Goal: Information Seeking & Learning: Compare options

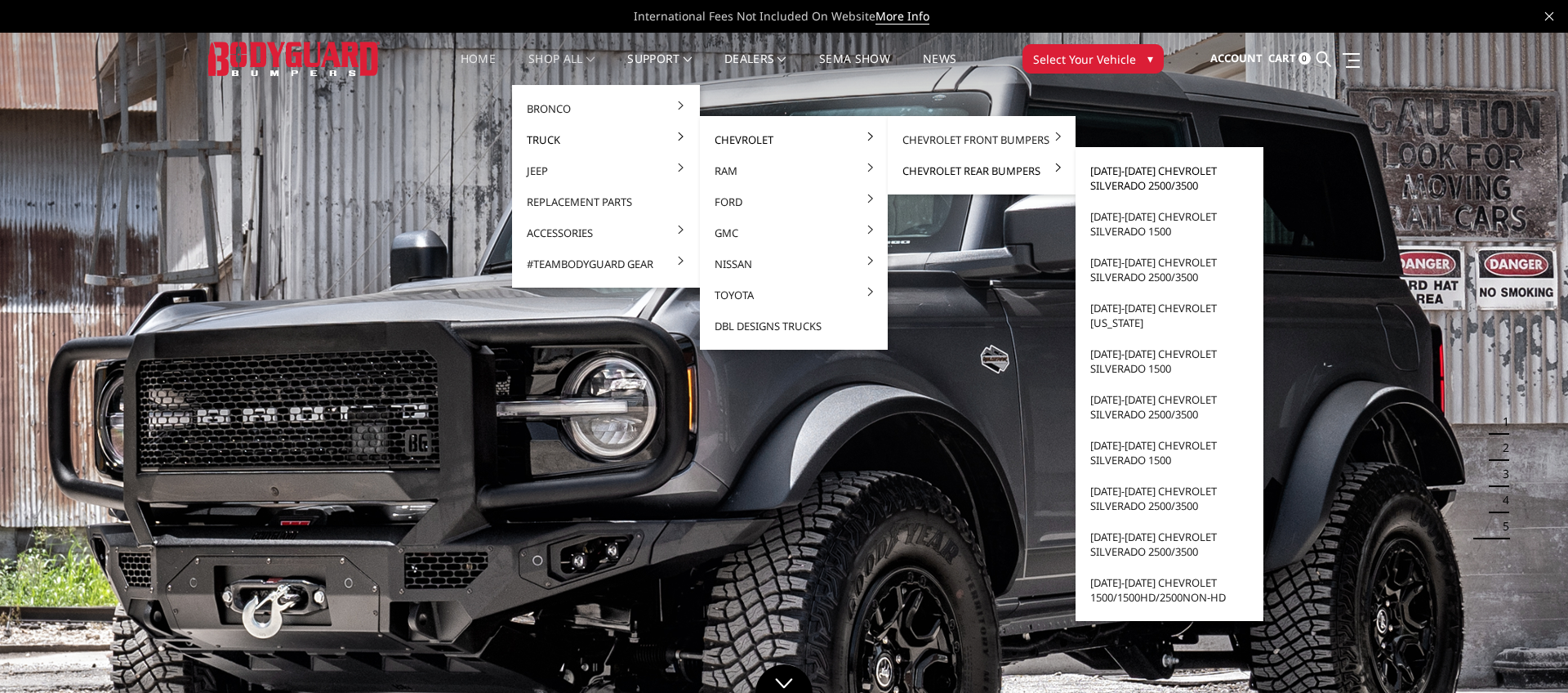
click at [1179, 183] on link "[DATE]-[DATE] Chevrolet Silverado 2500/3500" at bounding box center [1170, 178] width 175 height 46
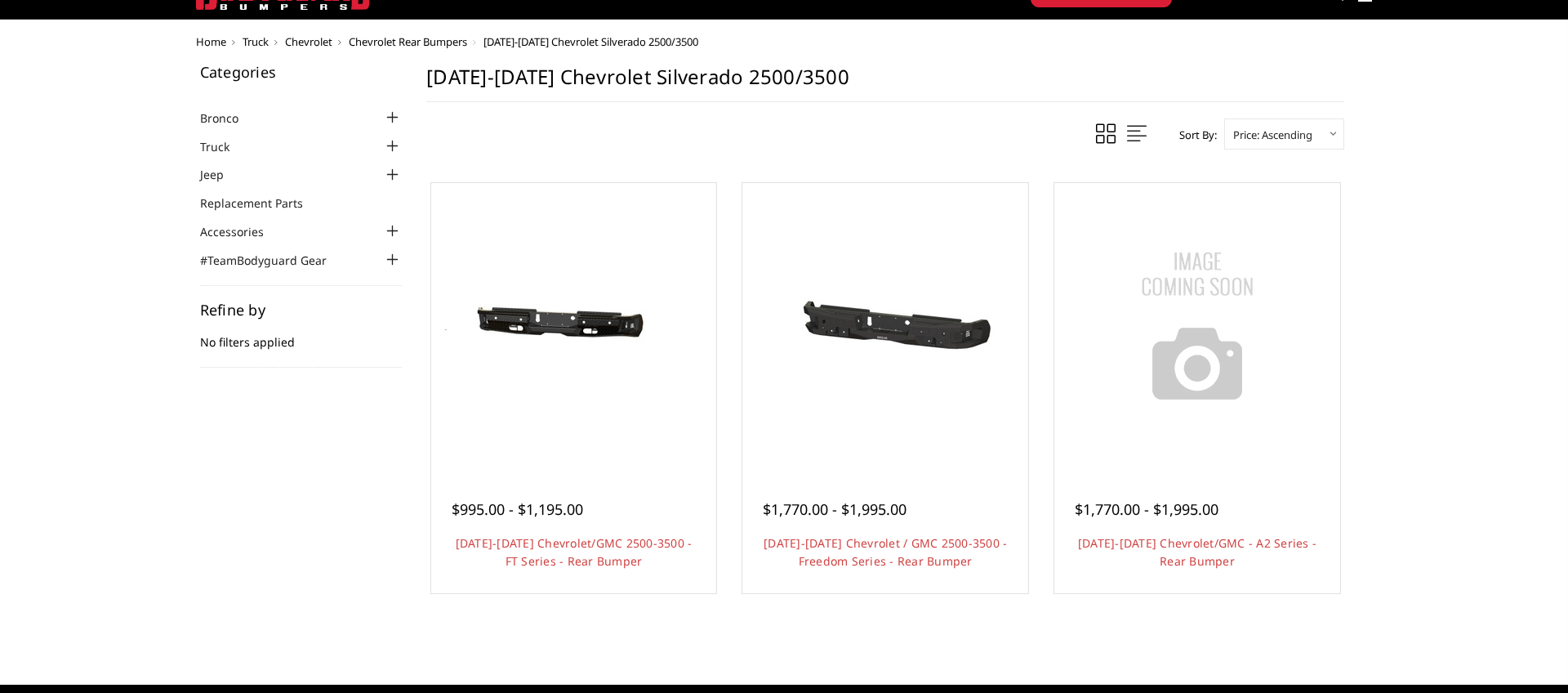
scroll to position [70, 0]
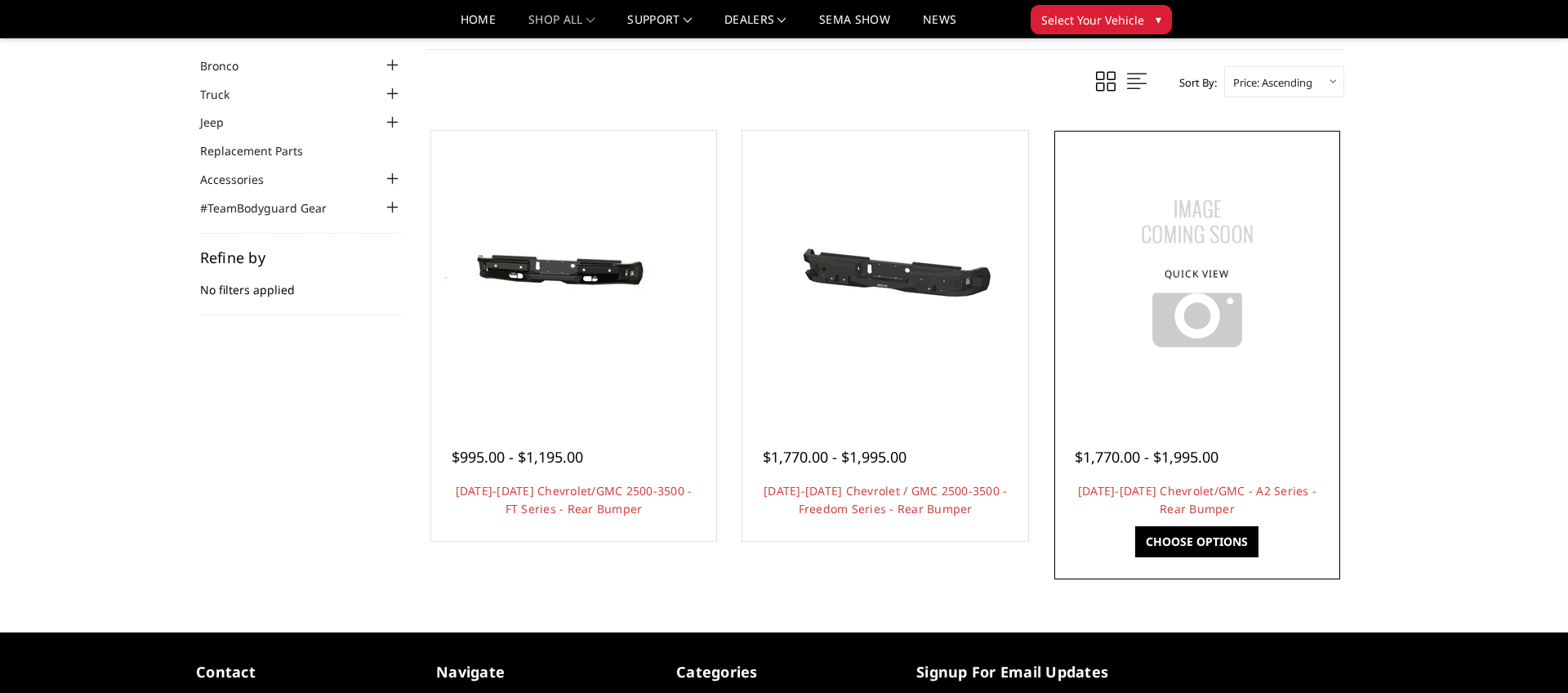
click at [1145, 369] on img at bounding box center [1197, 273] width 204 height 204
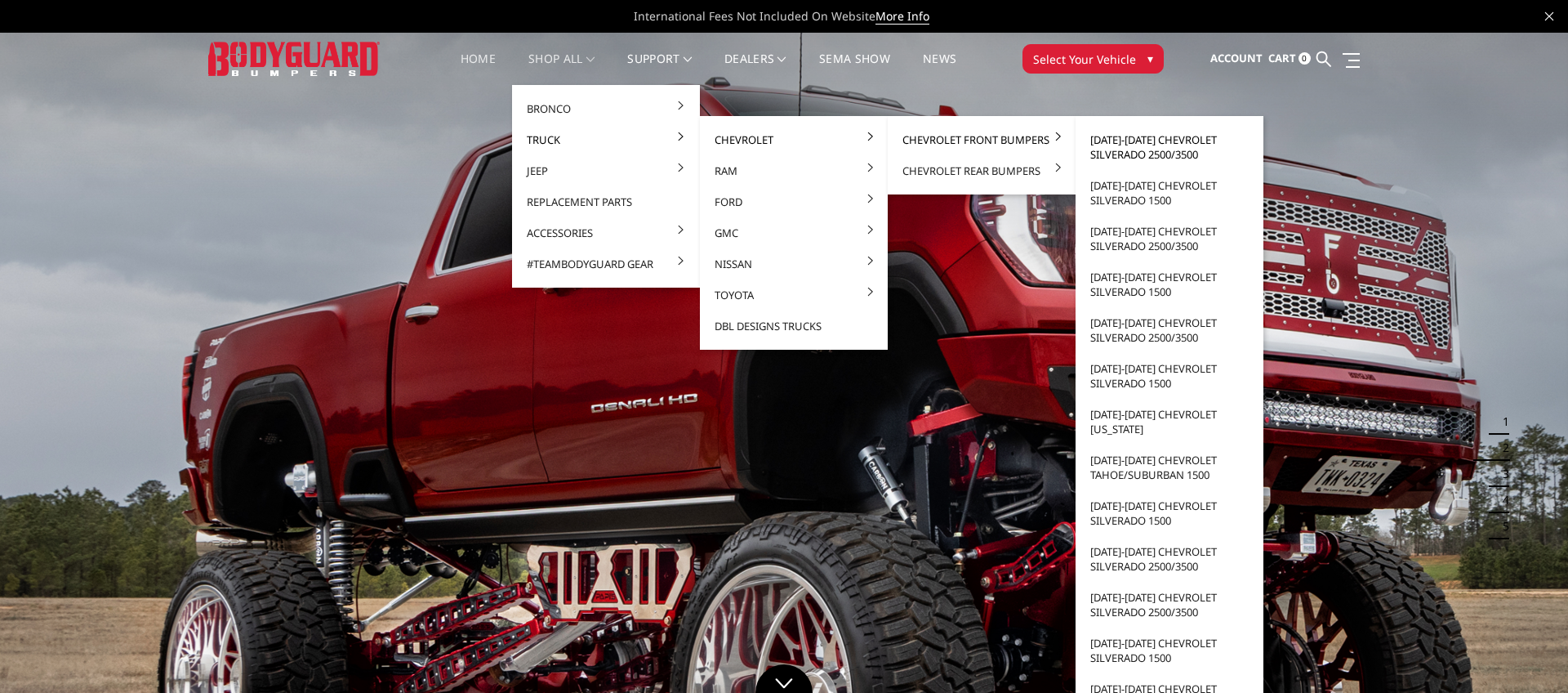
click at [1149, 147] on link "[DATE]-[DATE] Chevrolet Silverado 2500/3500" at bounding box center [1170, 147] width 175 height 46
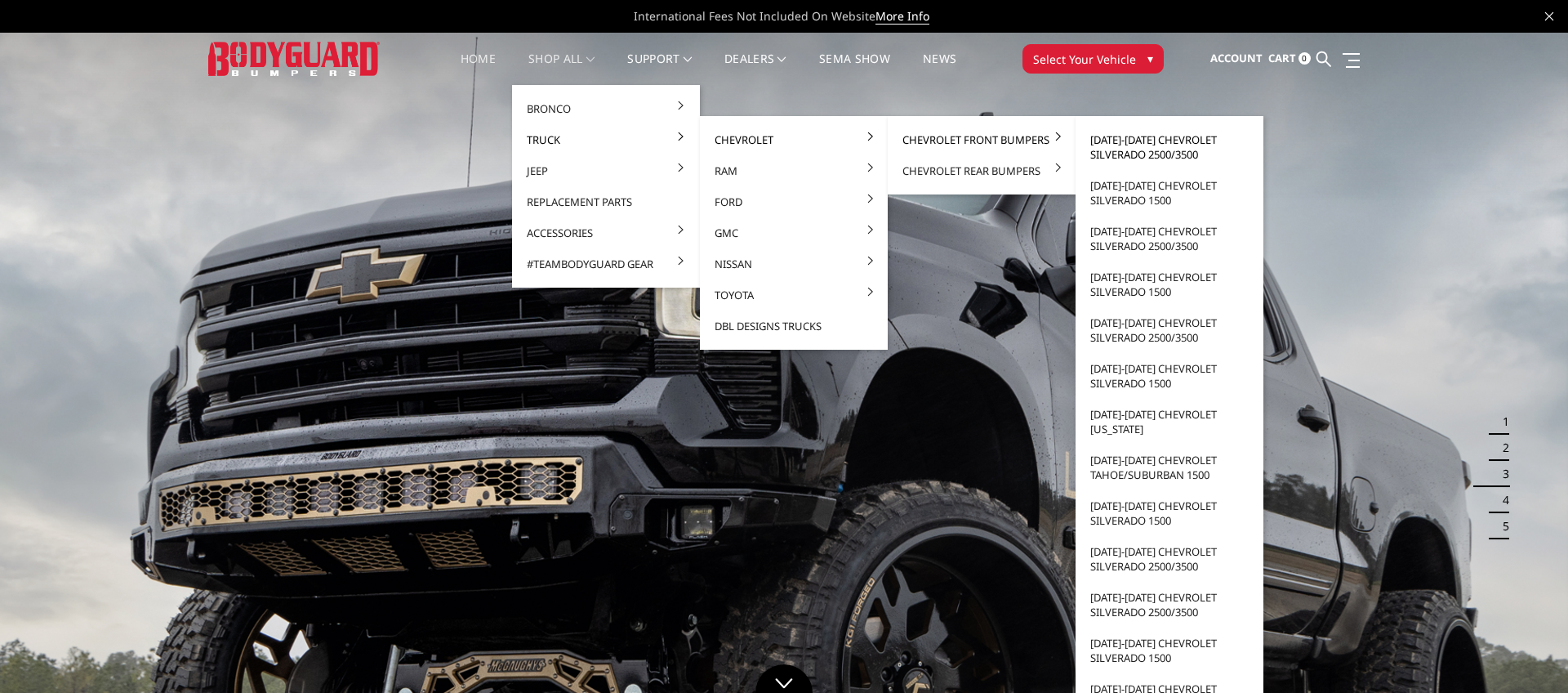
click at [1149, 147] on link "[DATE]-[DATE] Chevrolet Silverado 2500/3500" at bounding box center [1170, 147] width 175 height 46
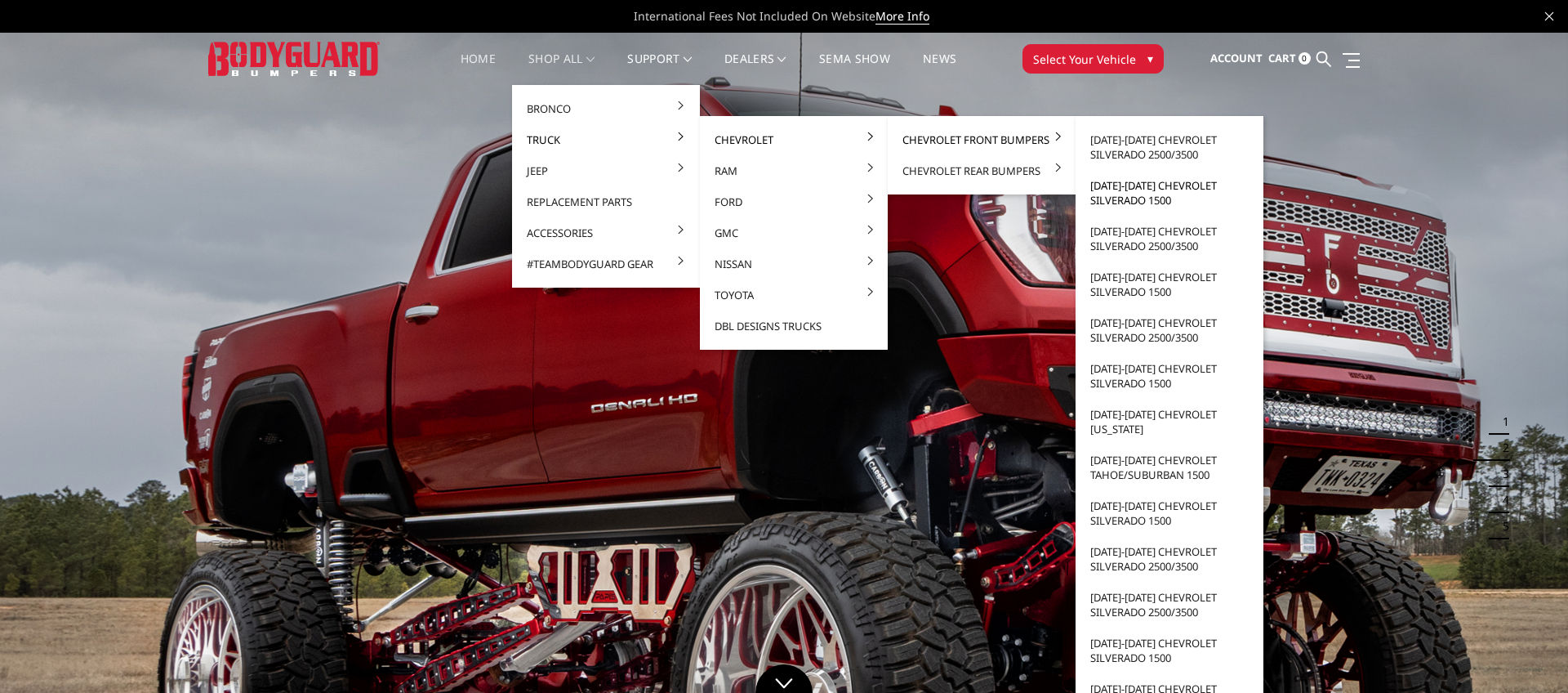
click at [1180, 189] on link "[DATE]-[DATE] Chevrolet Silverado 1500" at bounding box center [1170, 193] width 175 height 46
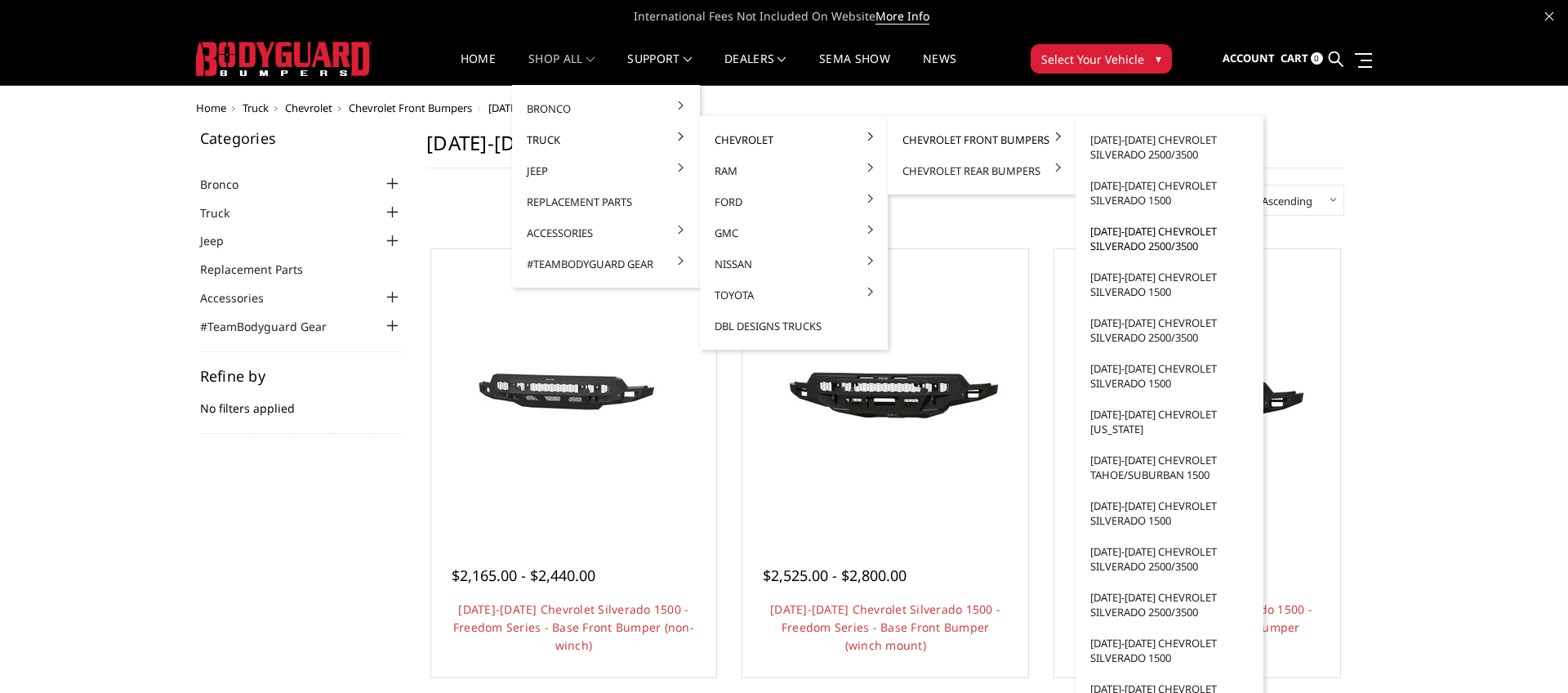
click at [1155, 237] on link "[DATE]-[DATE] Chevrolet Silverado 2500/3500" at bounding box center [1170, 239] width 175 height 46
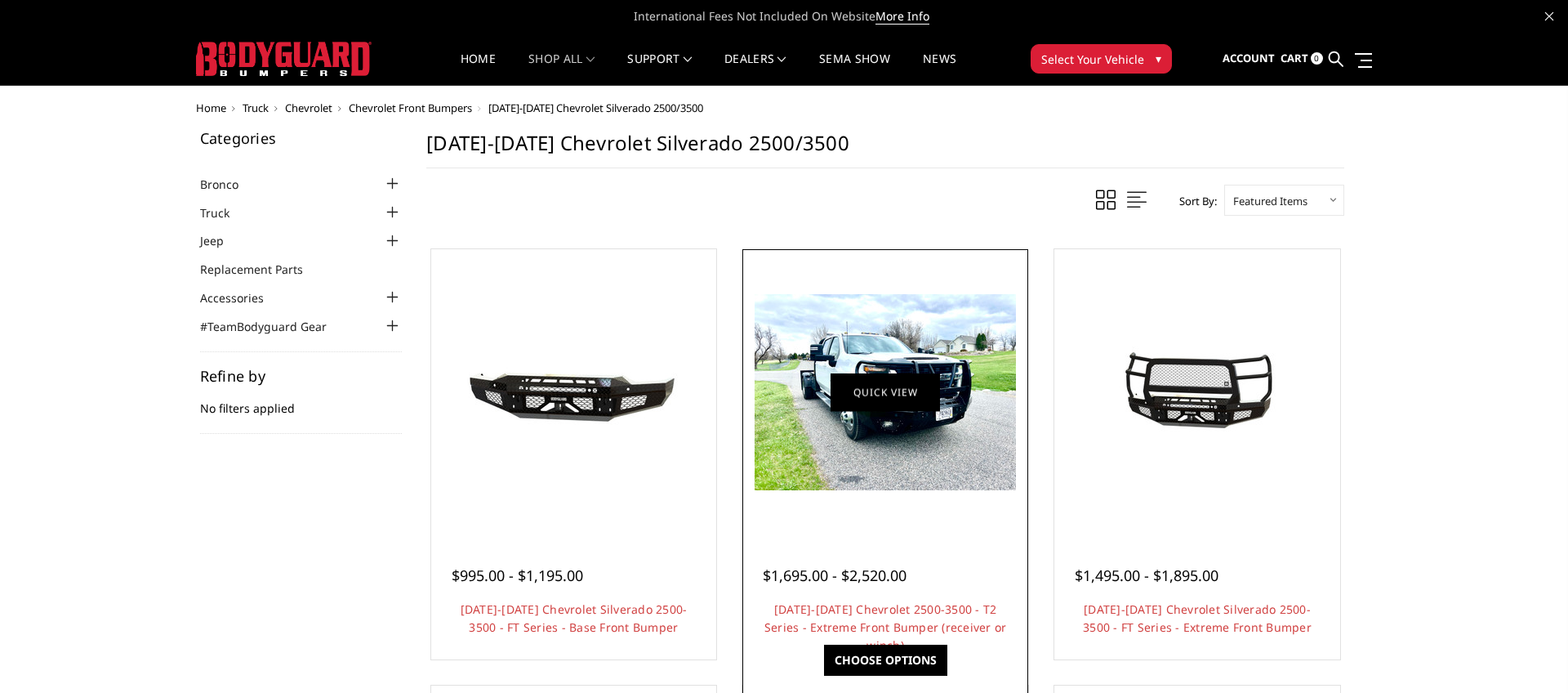
click at [905, 389] on link "Quick view" at bounding box center [885, 392] width 109 height 38
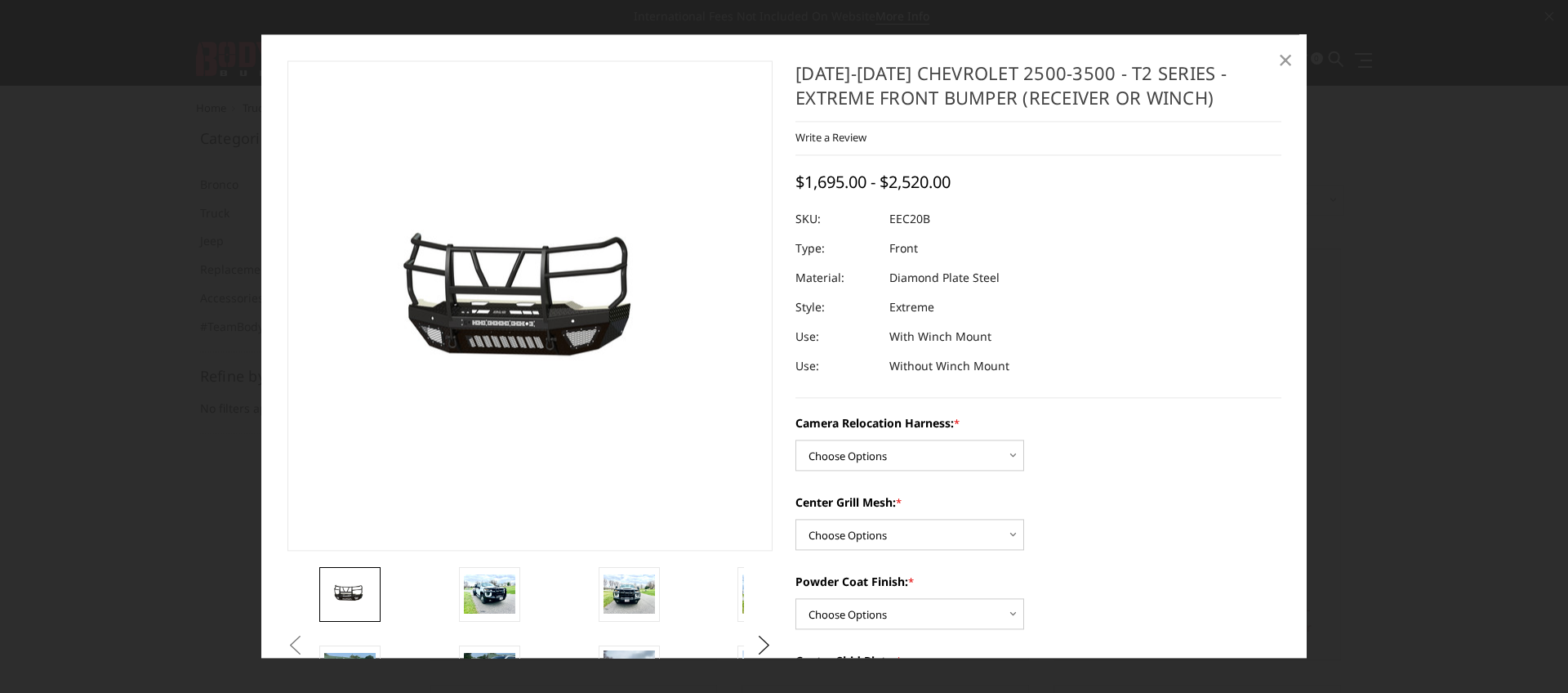
click at [1280, 53] on span "×" at bounding box center [1286, 59] width 15 height 36
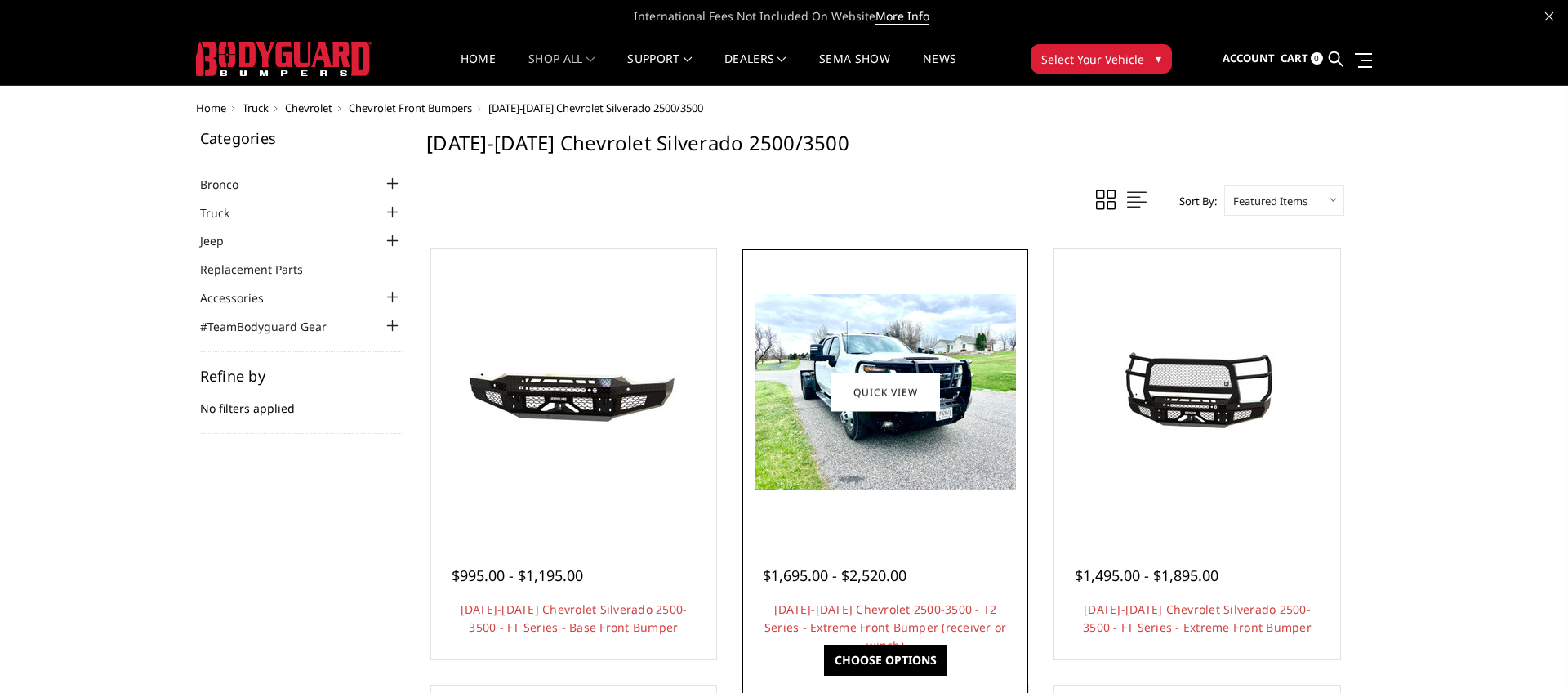
click at [911, 508] on div at bounding box center [885, 392] width 278 height 278
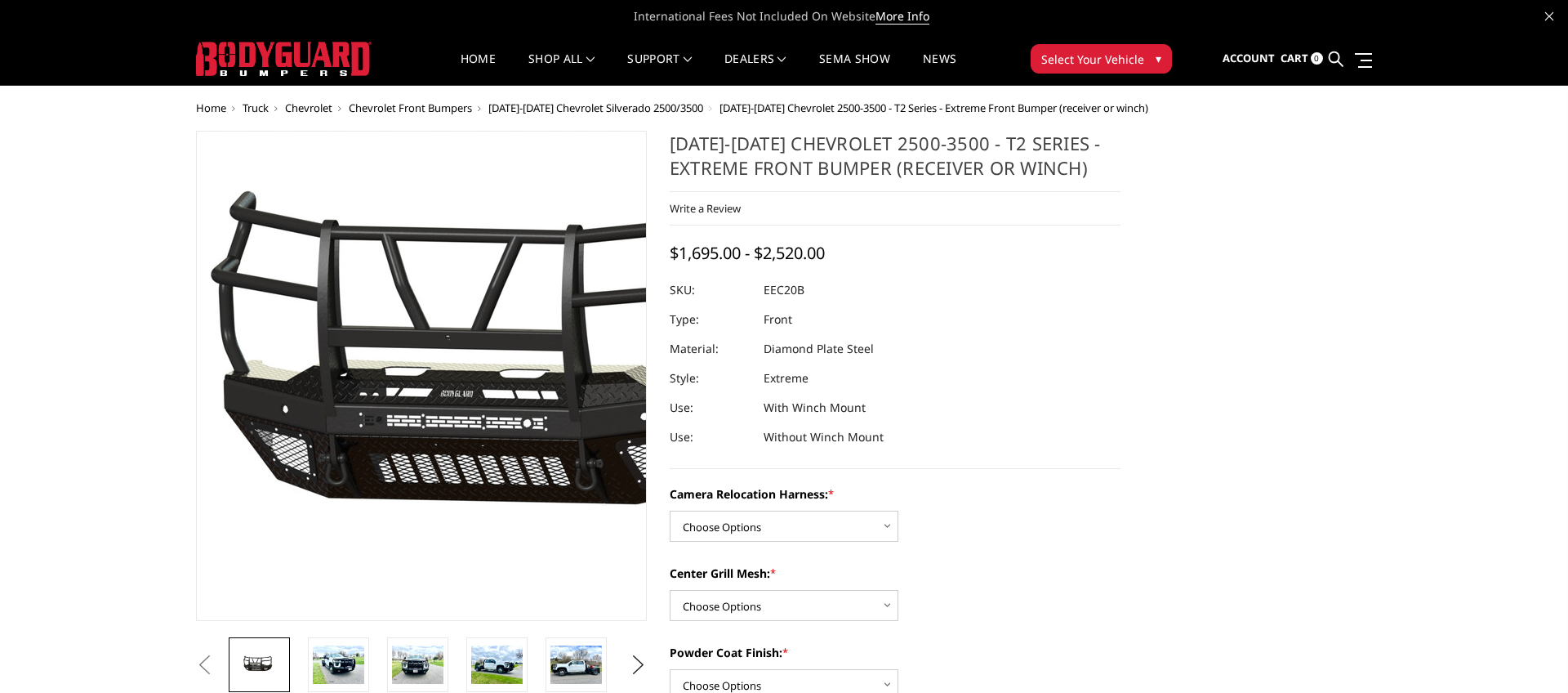
click at [336, 452] on img at bounding box center [535, 377] width 1045 height 488
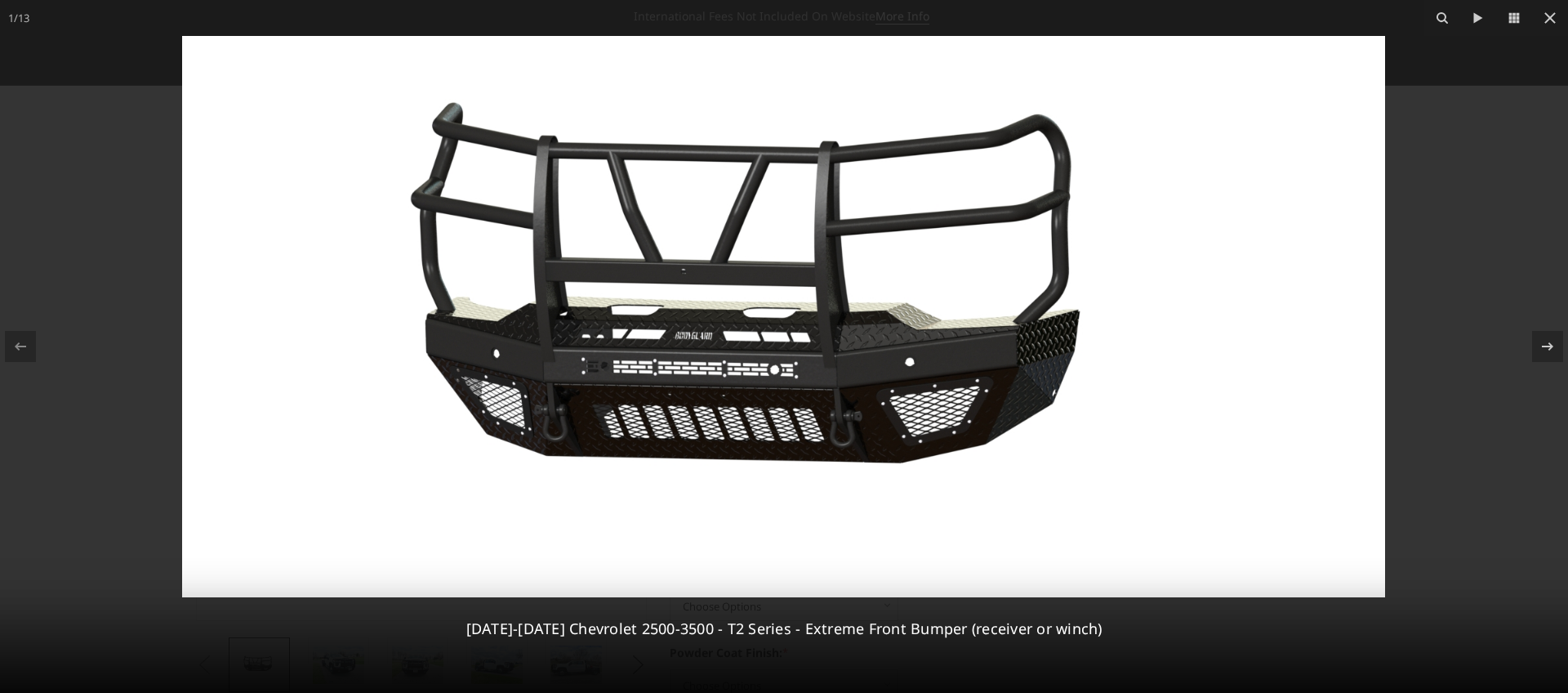
click at [804, 404] on img at bounding box center [783, 316] width 1203 height 561
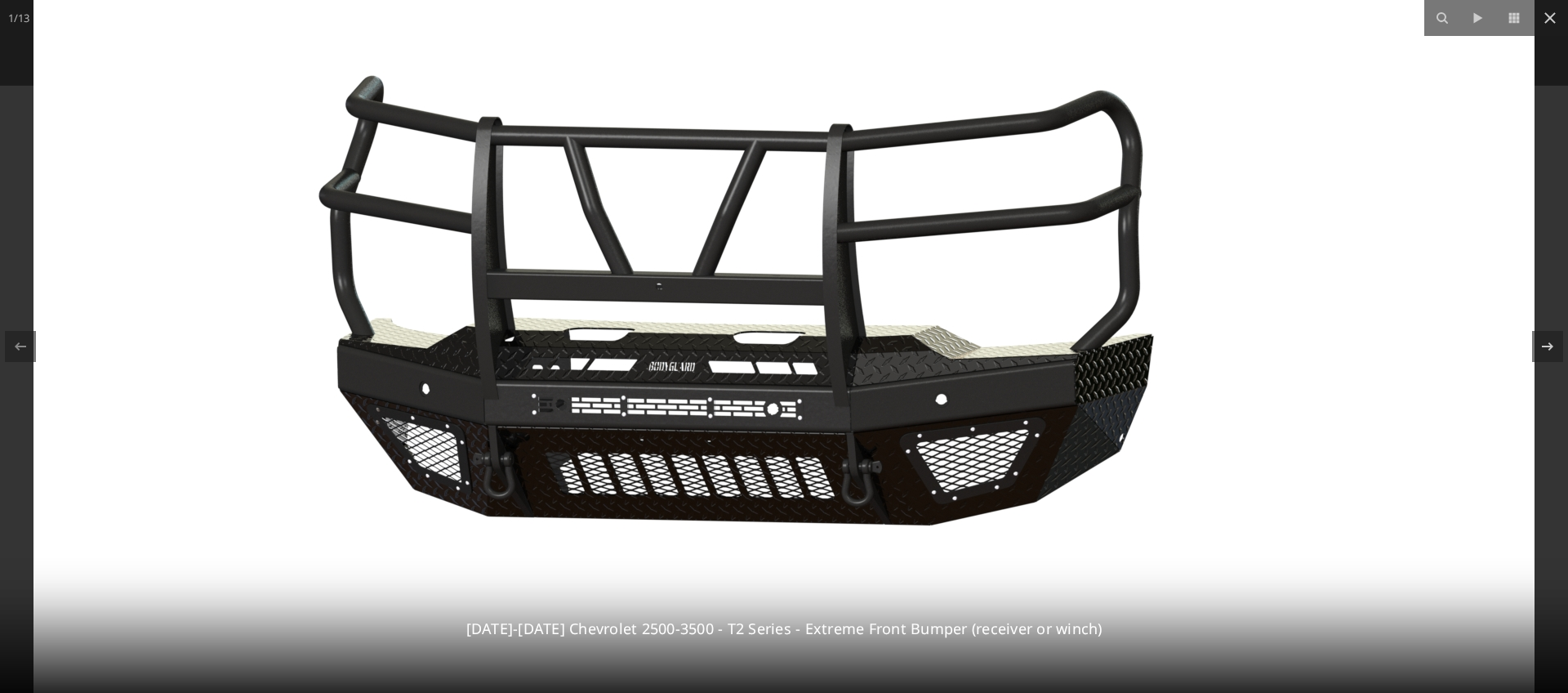
click at [1553, 116] on div at bounding box center [784, 346] width 1568 height 693
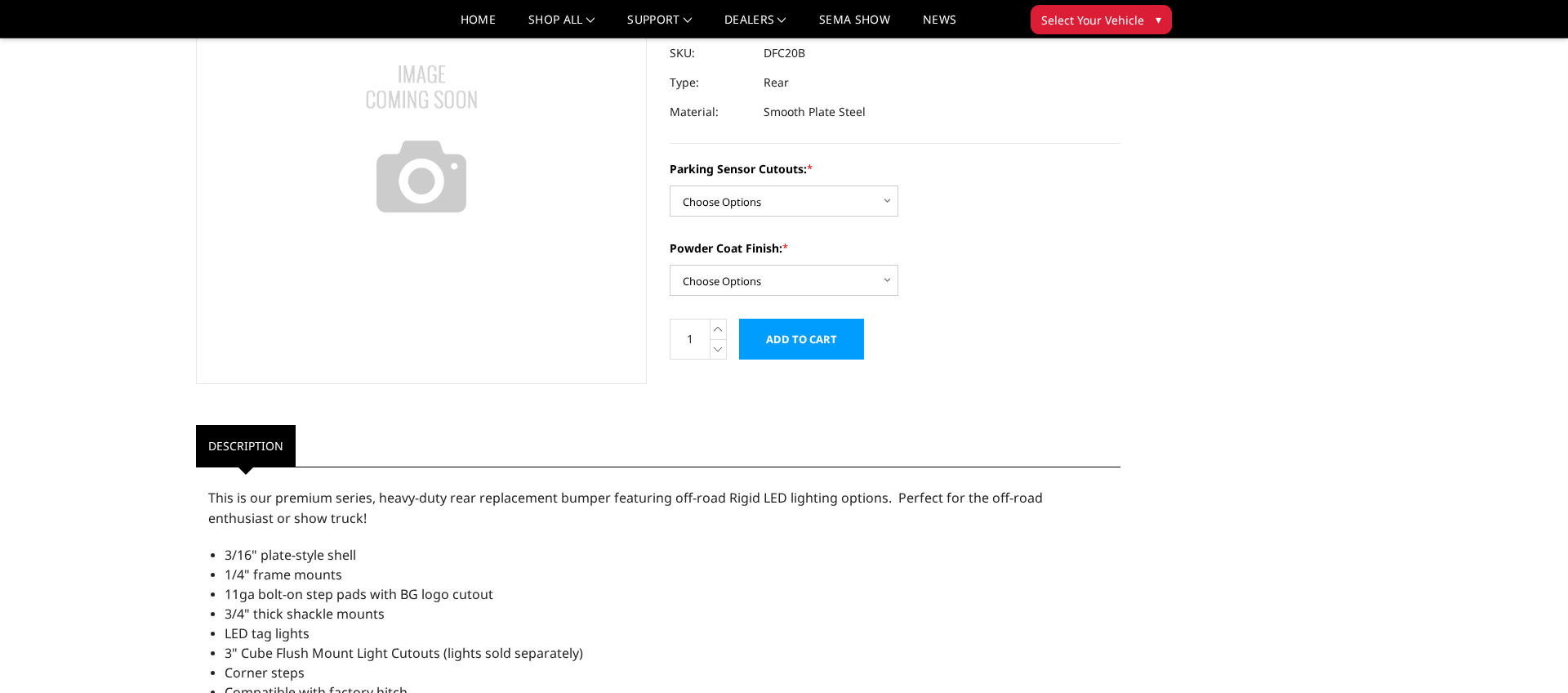
scroll to position [117, 0]
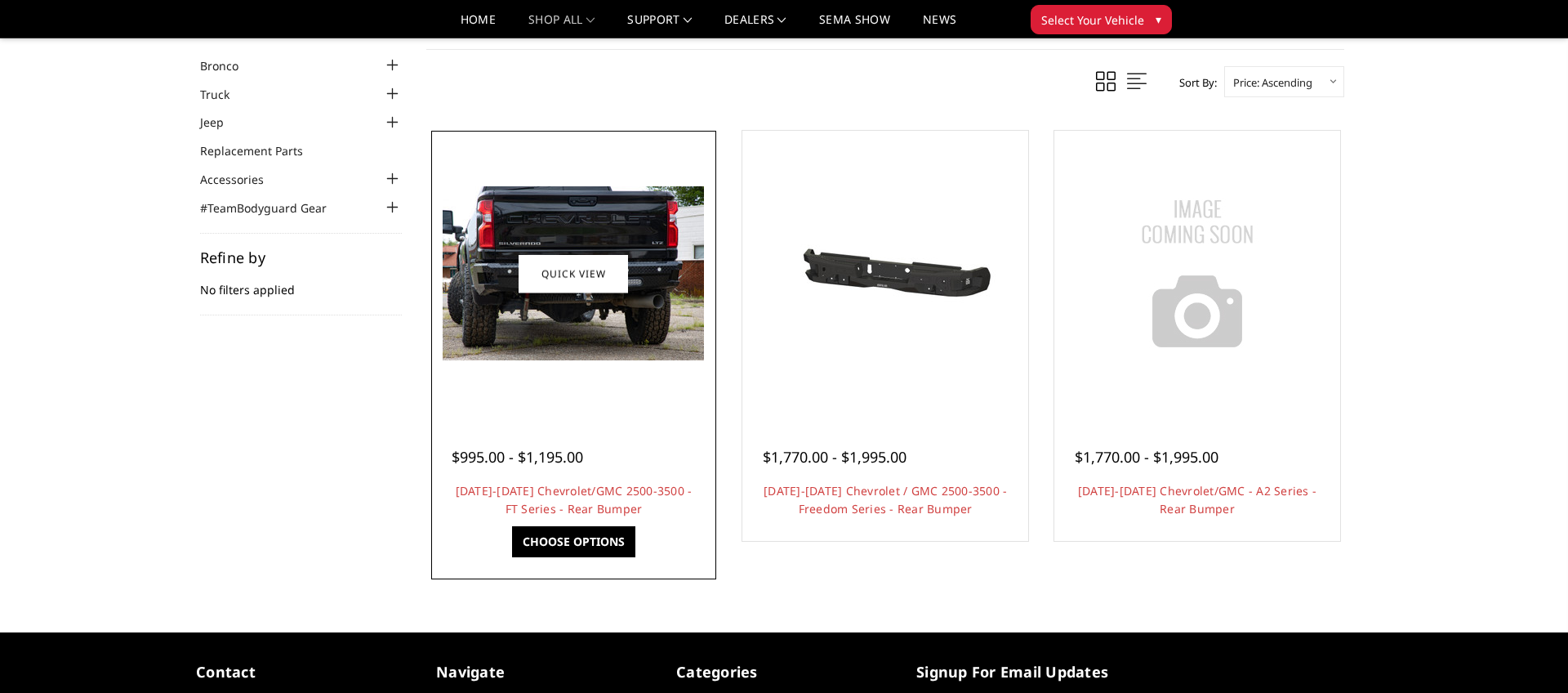
click at [498, 280] on img at bounding box center [573, 273] width 261 height 174
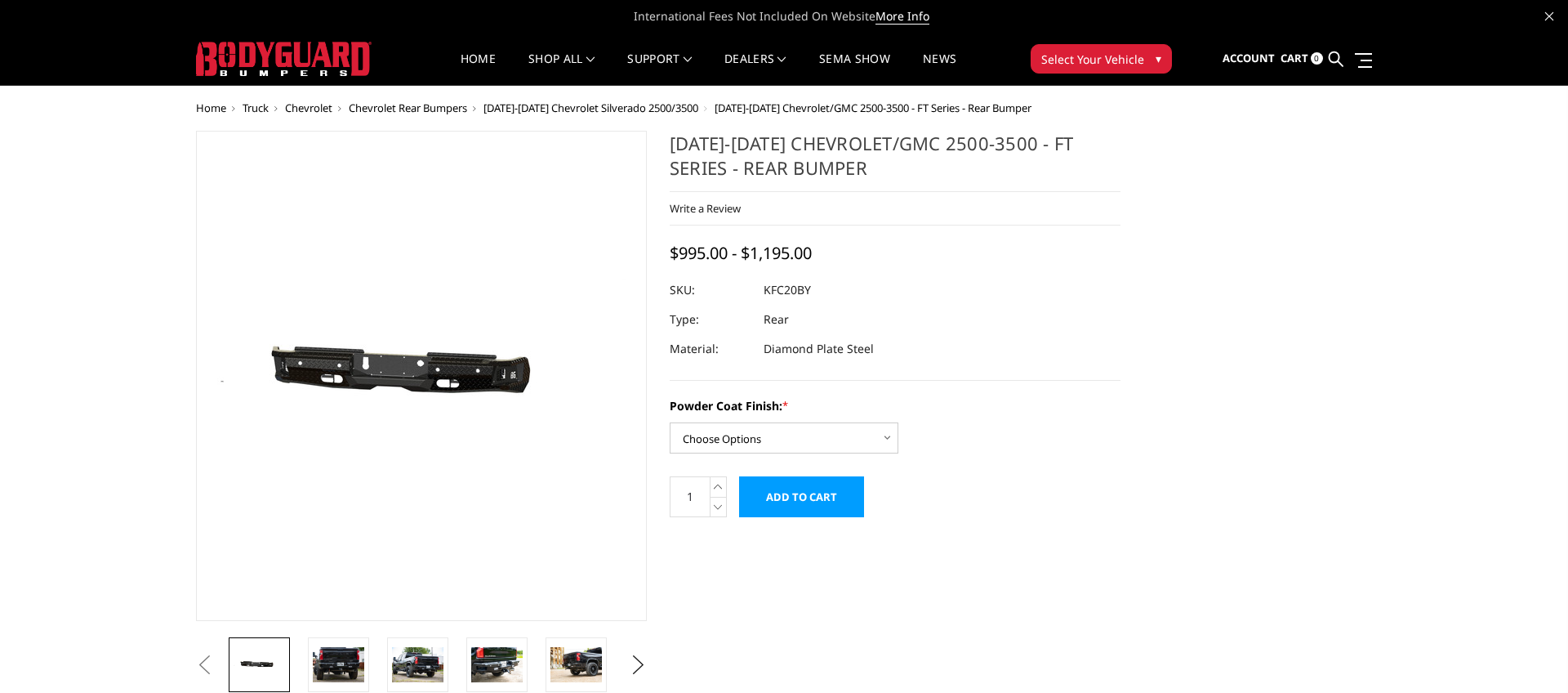
click at [481, 382] on img at bounding box center [344, 376] width 1045 height 497
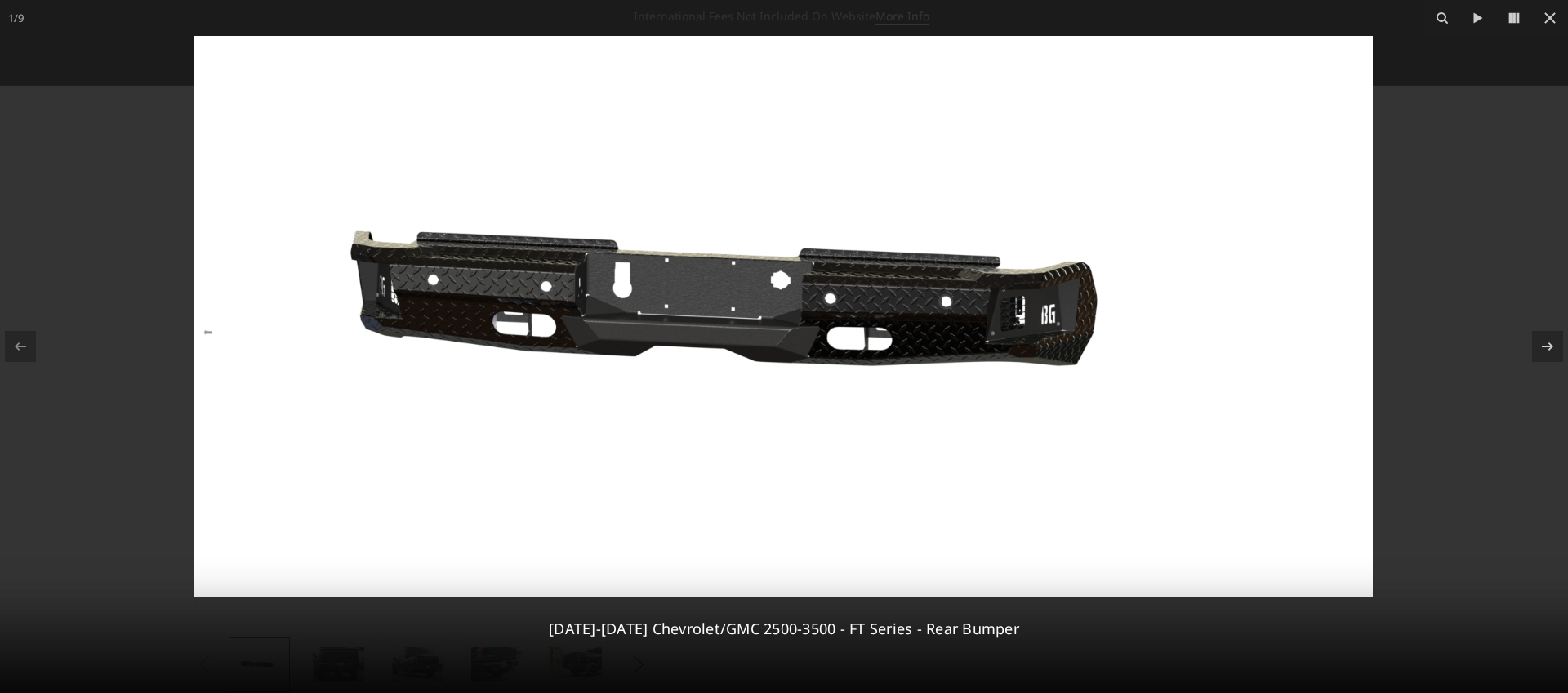
click at [131, 250] on div at bounding box center [784, 346] width 1568 height 693
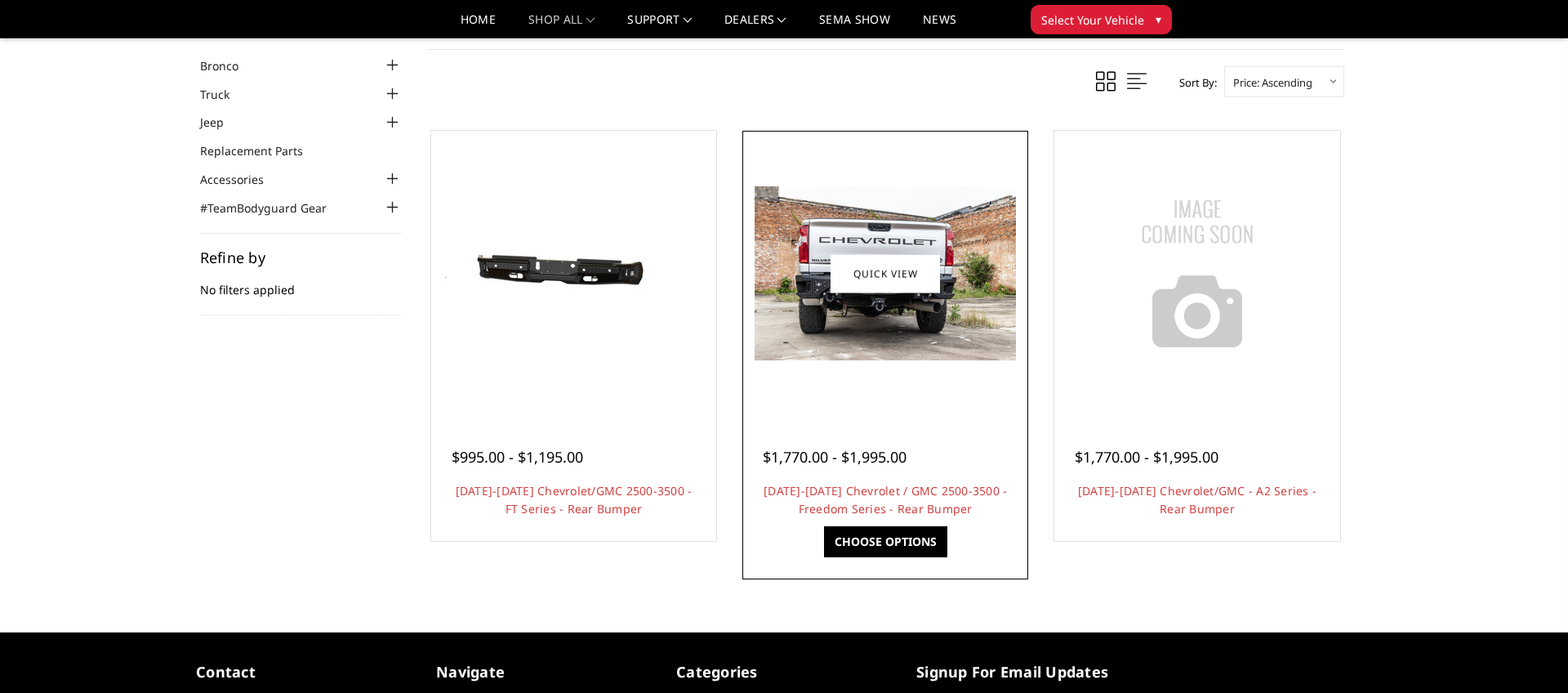
click at [953, 353] on img at bounding box center [885, 273] width 261 height 174
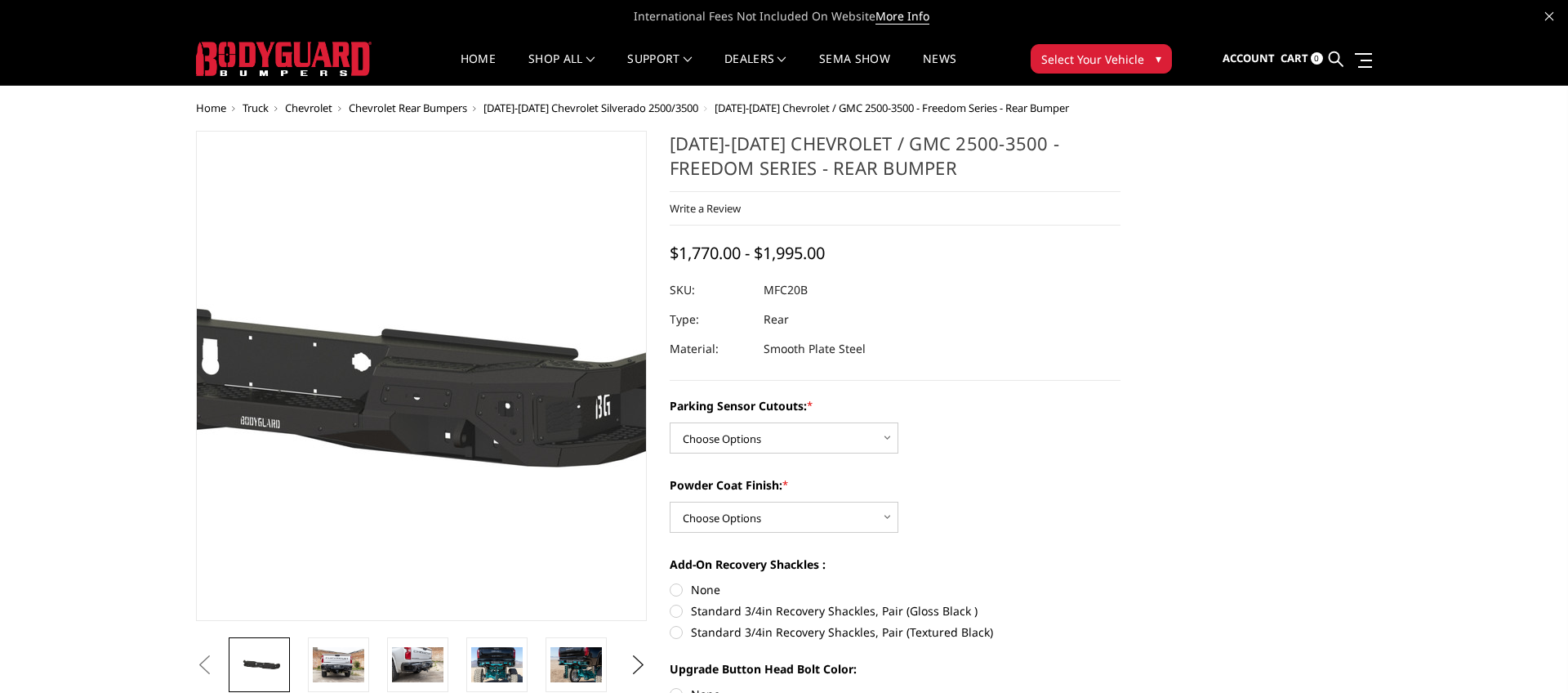
click at [535, 398] on img at bounding box center [273, 376] width 1045 height 497
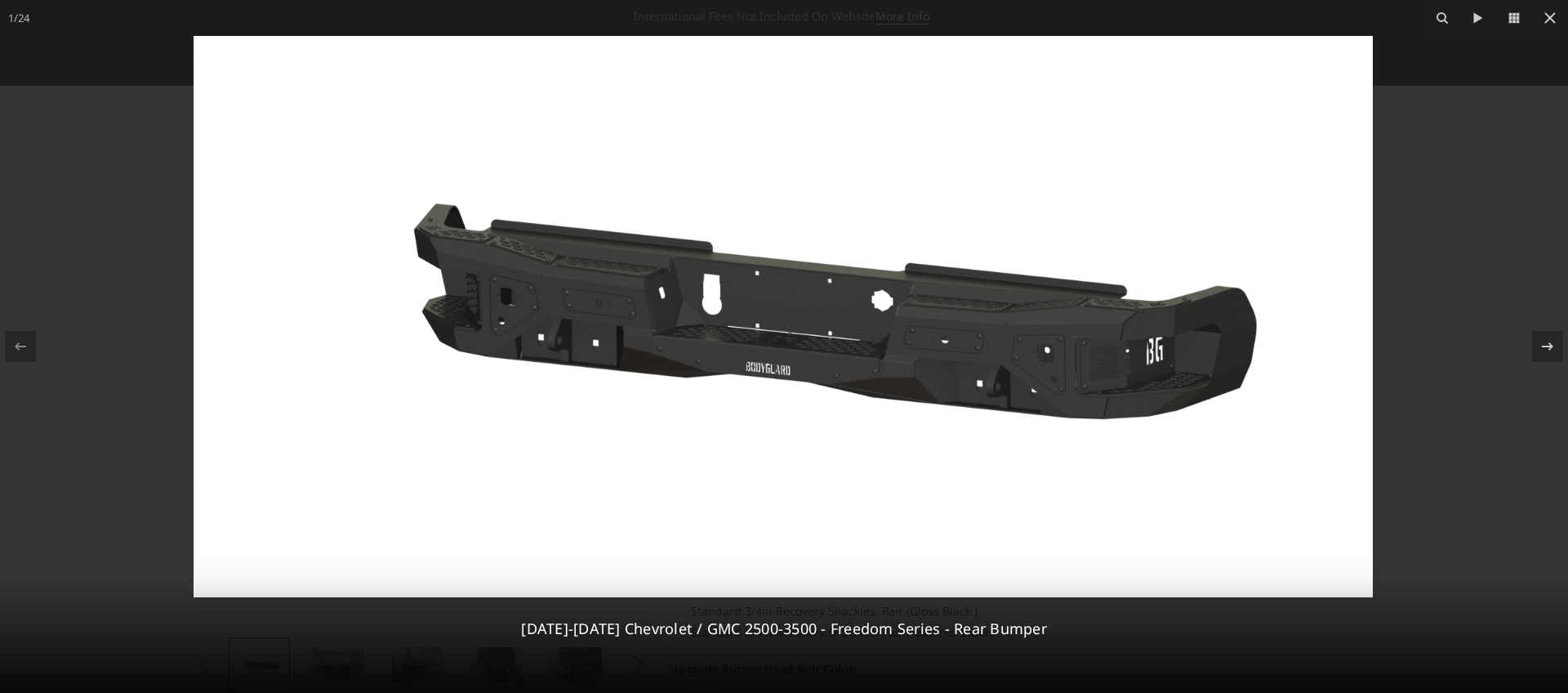
click at [496, 436] on img at bounding box center [783, 316] width 1179 height 561
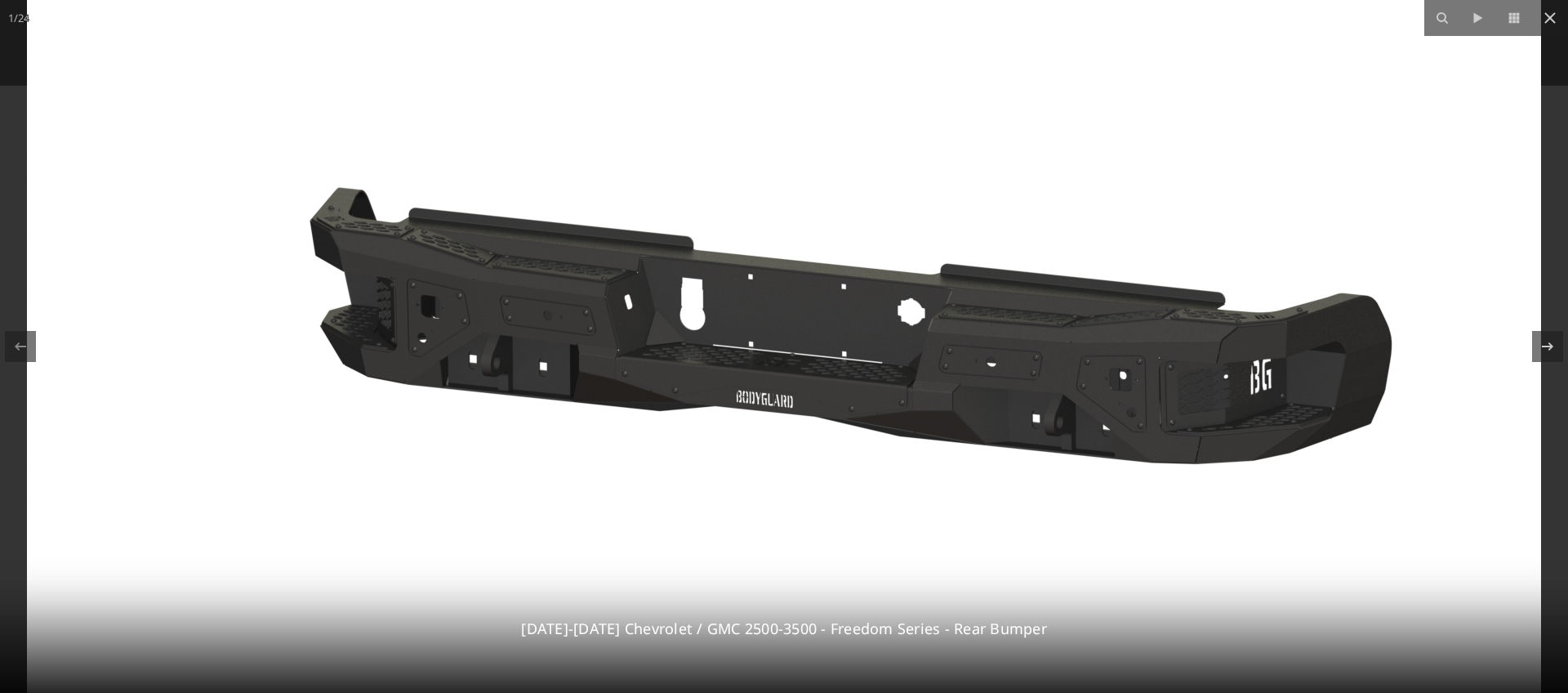
click at [1562, 134] on div at bounding box center [784, 346] width 1568 height 693
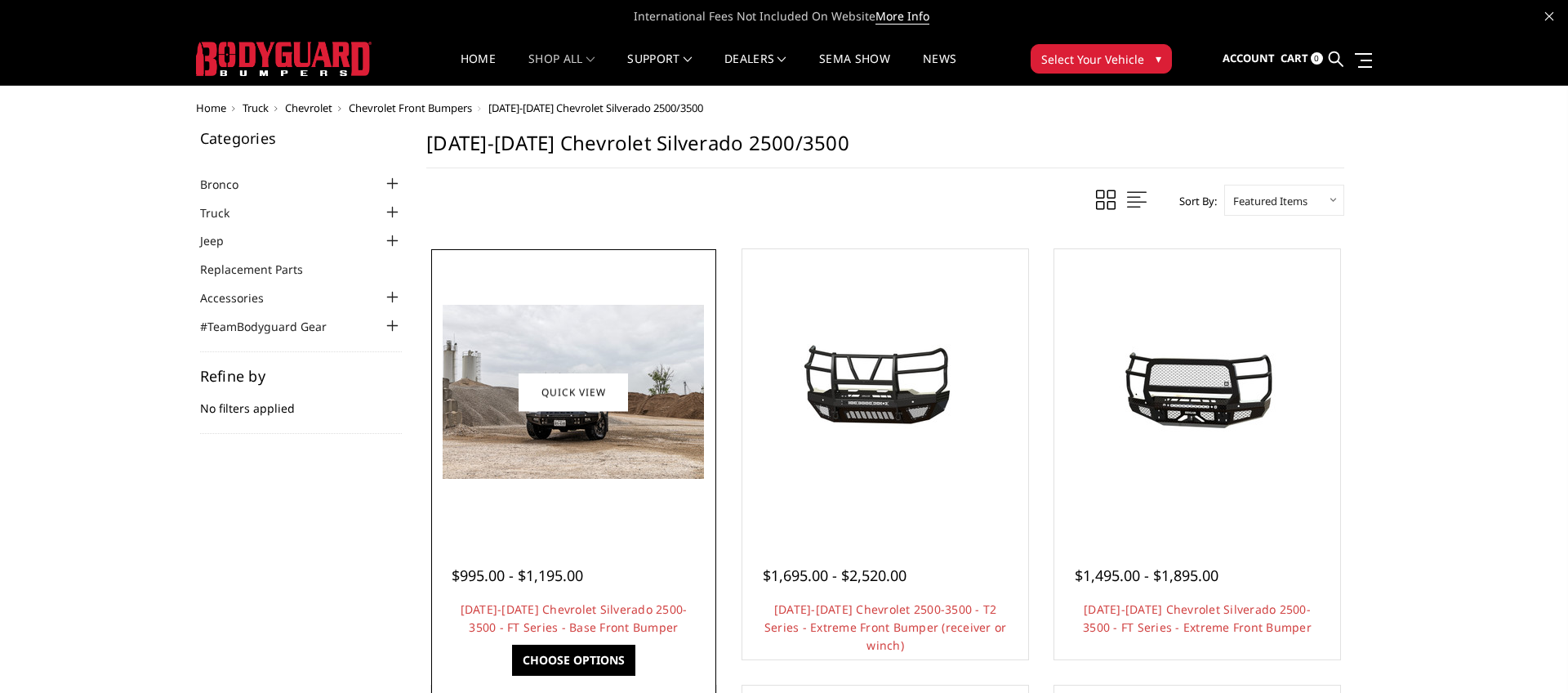
click at [497, 471] on img at bounding box center [573, 392] width 261 height 174
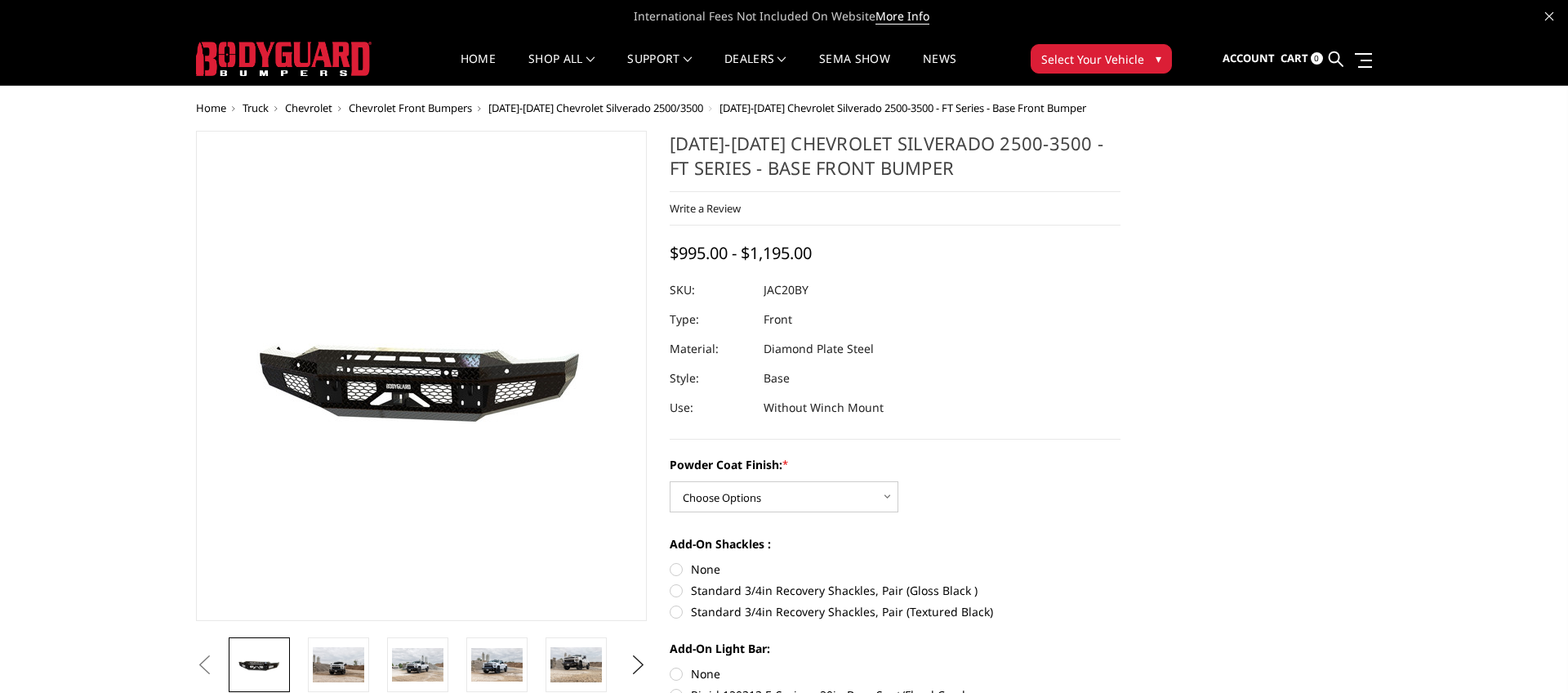
click at [516, 394] on img at bounding box center [295, 377] width 1045 height 469
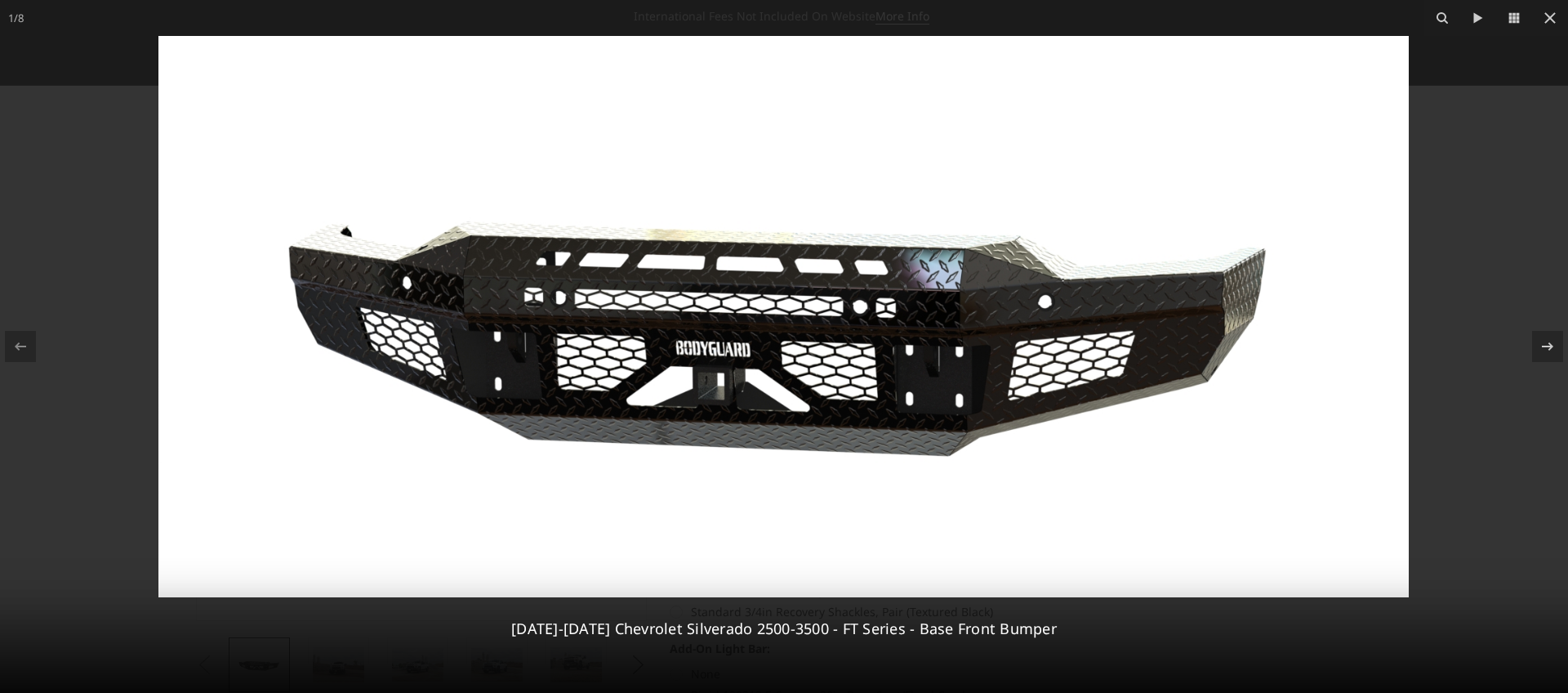
click at [147, 393] on div at bounding box center [784, 346] width 1568 height 693
